Goal: Task Accomplishment & Management: Manage account settings

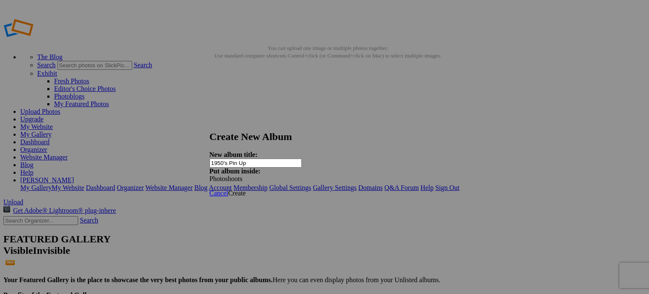
type input "1950's Pin Up"
click at [246, 189] on span "Create" at bounding box center [237, 192] width 18 height 7
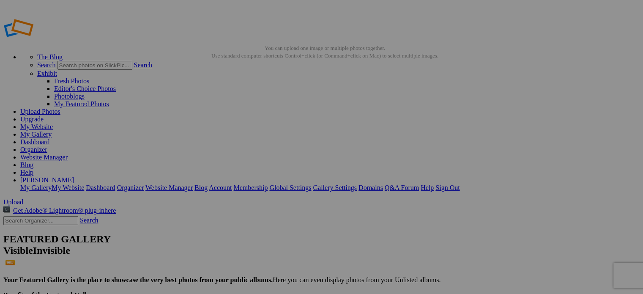
type input "1950's Pin Up"
drag, startPoint x: 235, startPoint y: 134, endPoint x: 296, endPoint y: 201, distance: 91.3
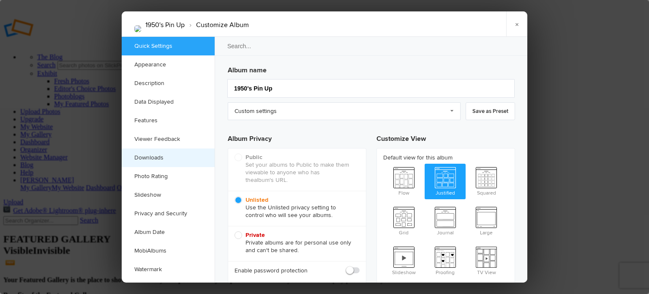
click at [148, 154] on link "Downloads" at bounding box center [168, 157] width 93 height 19
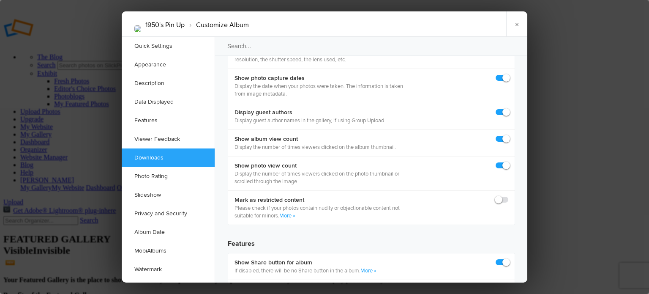
scroll to position [1307, 0]
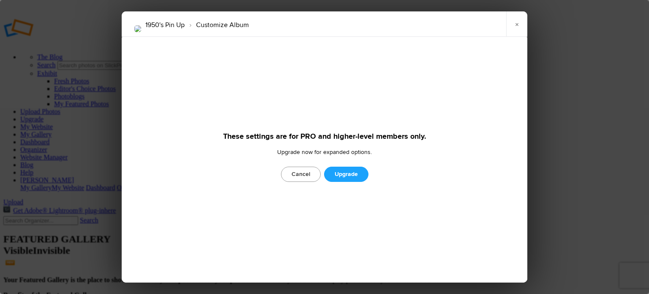
click at [303, 176] on link "Cancel" at bounding box center [301, 174] width 40 height 15
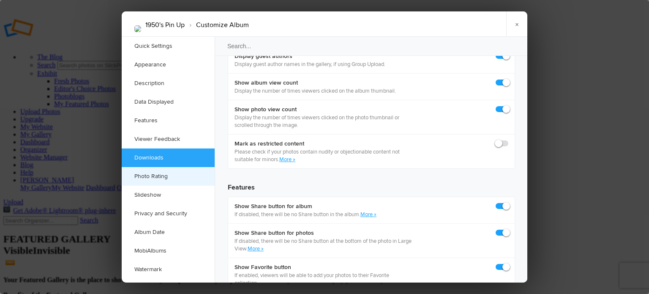
click at [177, 174] on link "Photo Rating" at bounding box center [168, 176] width 93 height 19
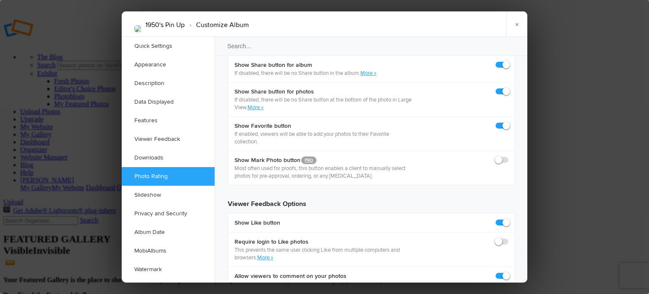
scroll to position [1449, 0]
click at [169, 153] on link "Downloads" at bounding box center [168, 157] width 93 height 19
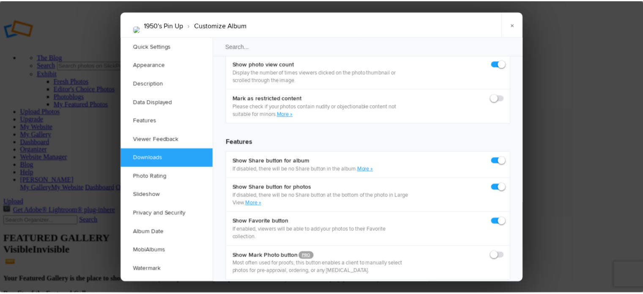
scroll to position [1307, 0]
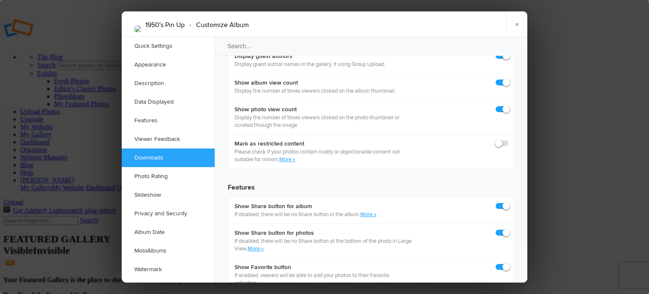
checkbox input "false"
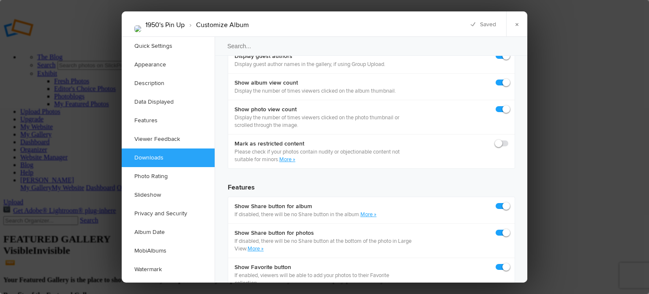
checkbox input "true"
click at [519, 23] on link "×" at bounding box center [516, 23] width 21 height 25
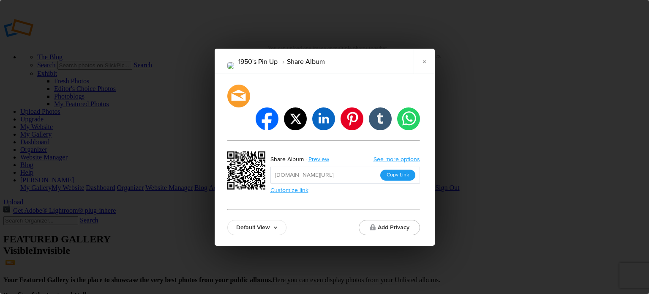
click at [397, 170] on button "Copy Link" at bounding box center [397, 175] width 35 height 11
click at [429, 74] on link "×" at bounding box center [424, 61] width 21 height 25
